Goal: Book appointment/travel/reservation

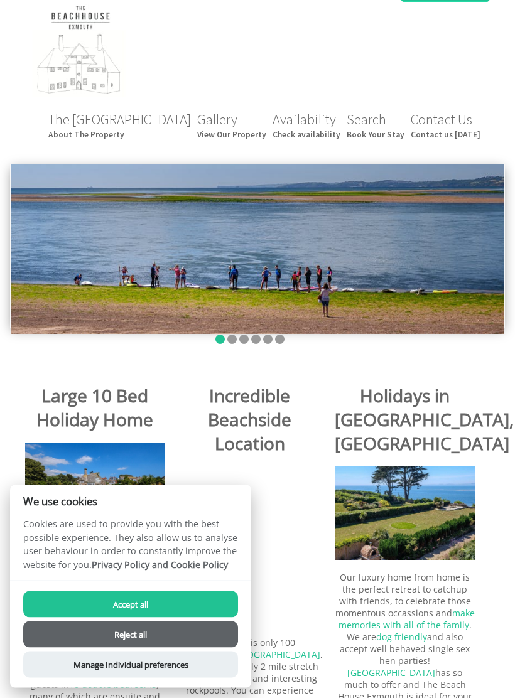
scroll to position [13, 0]
click at [206, 618] on button "Accept all" at bounding box center [130, 604] width 215 height 26
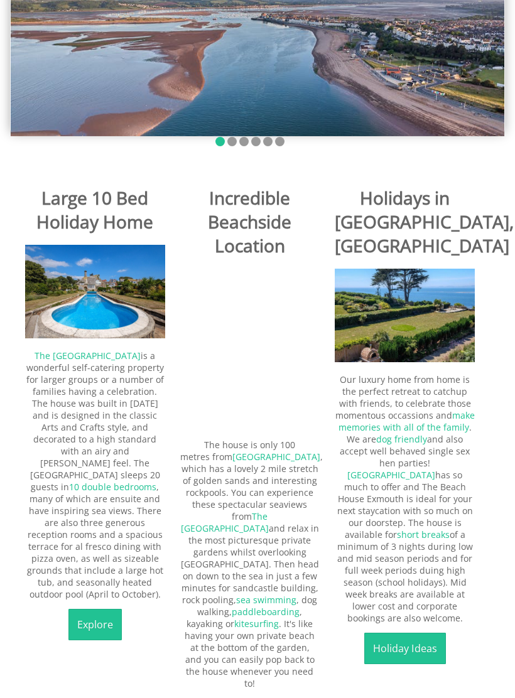
scroll to position [211, 0]
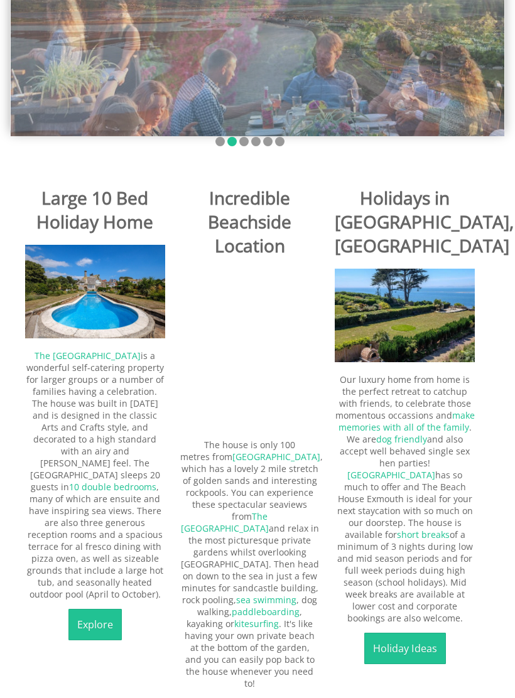
click at [97, 615] on link "Explore" at bounding box center [94, 624] width 53 height 31
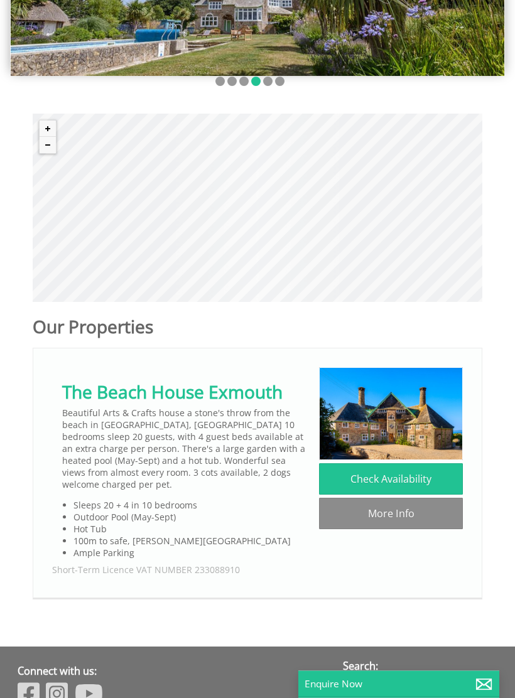
scroll to position [267, 0]
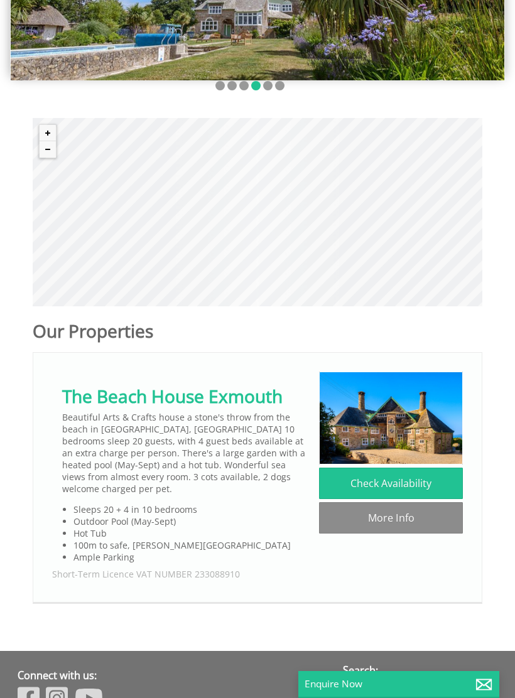
click at [422, 483] on link "Check Availability" at bounding box center [391, 483] width 144 height 31
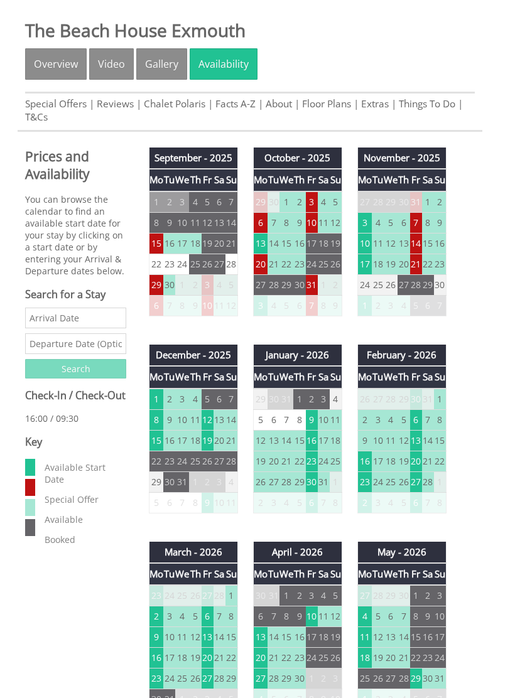
scroll to position [376, 0]
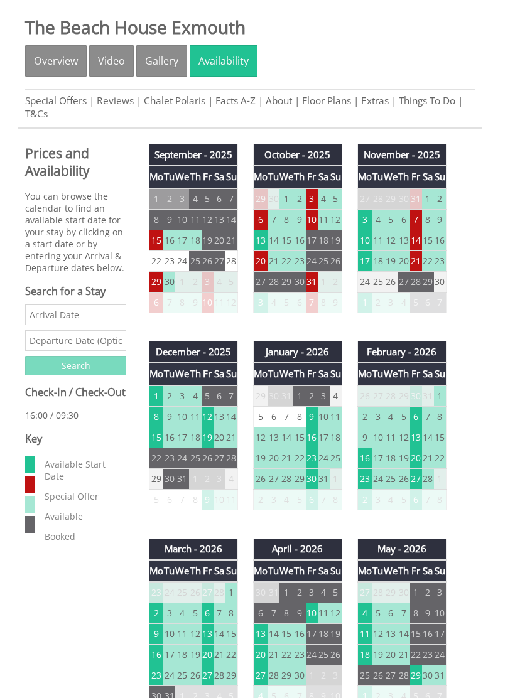
click at [419, 420] on td "6" at bounding box center [416, 416] width 12 height 21
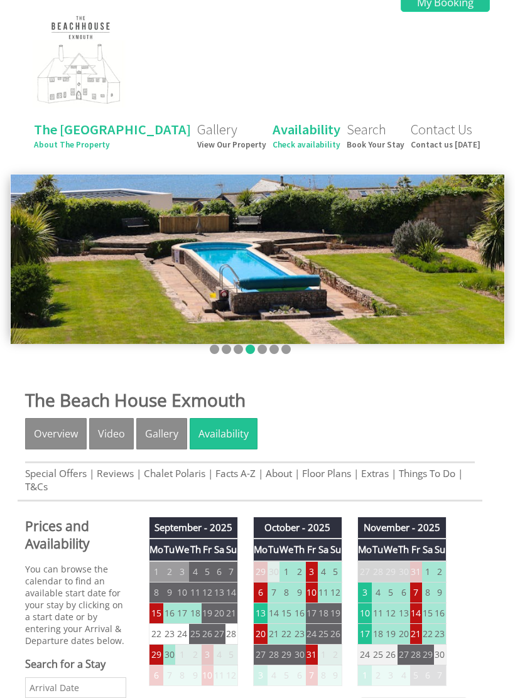
scroll to position [0, 0]
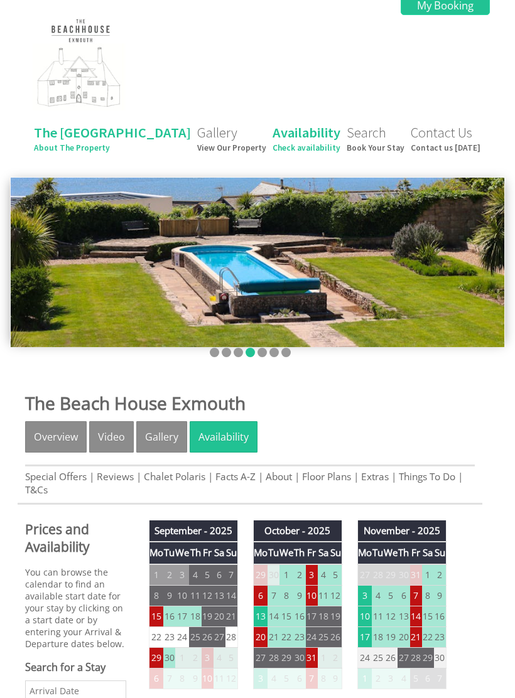
click at [239, 138] on link "Gallery View Our Property" at bounding box center [231, 138] width 69 height 29
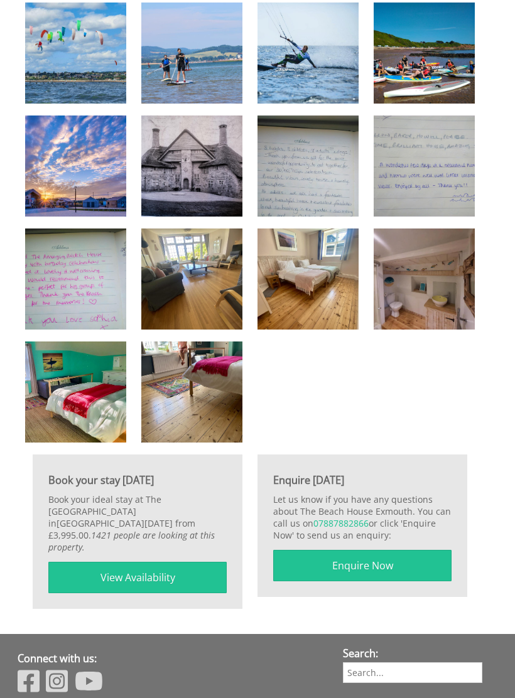
scroll to position [2461, 0]
